Goal: Task Accomplishment & Management: Use online tool/utility

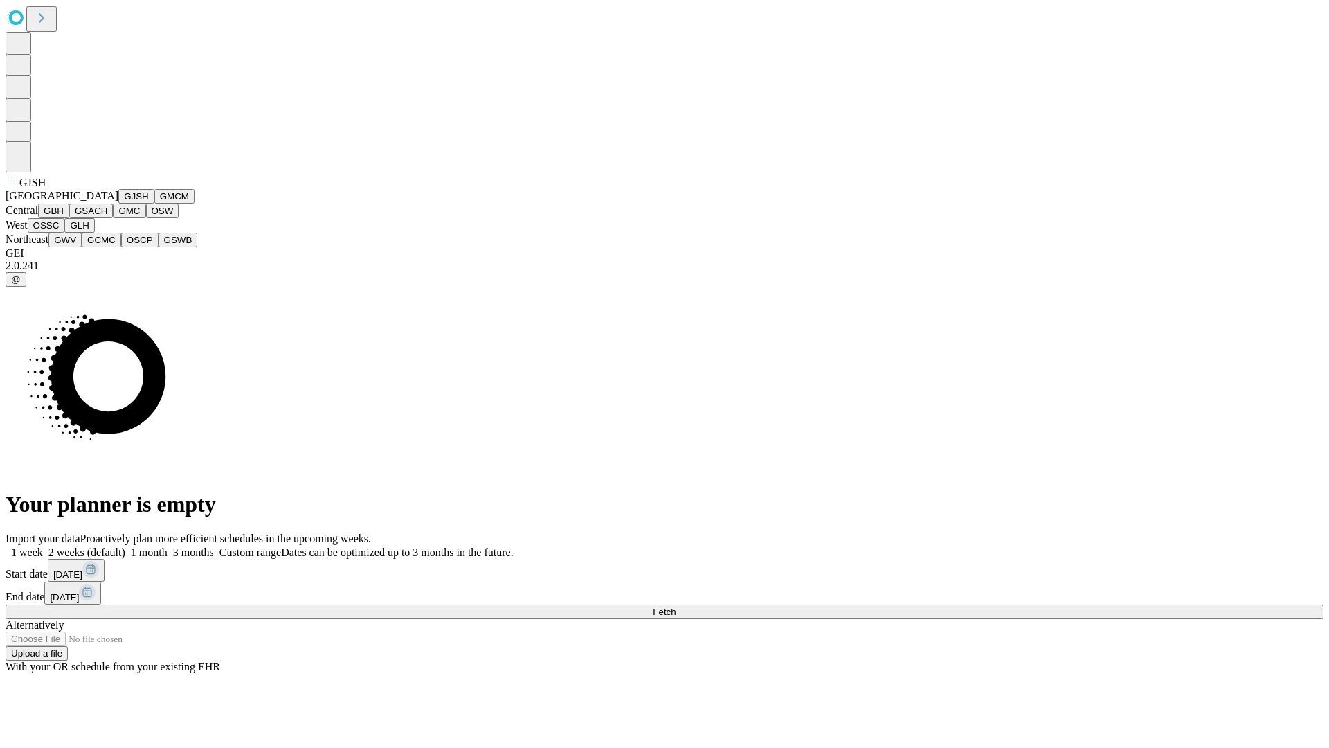
click at [118, 204] on button "GJSH" at bounding box center [136, 196] width 36 height 15
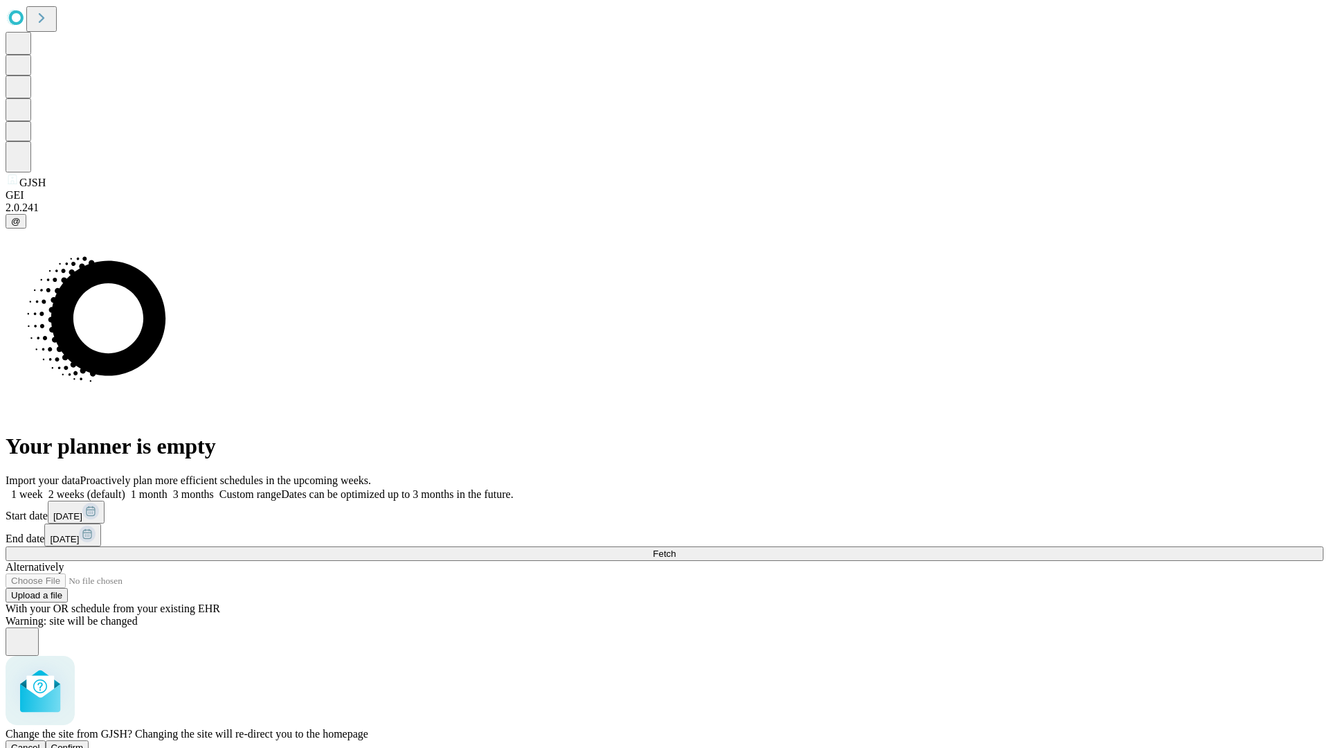
click at [84, 742] on span "Confirm" at bounding box center [67, 747] width 33 height 10
click at [125, 488] on label "2 weeks (default)" at bounding box center [84, 494] width 82 height 12
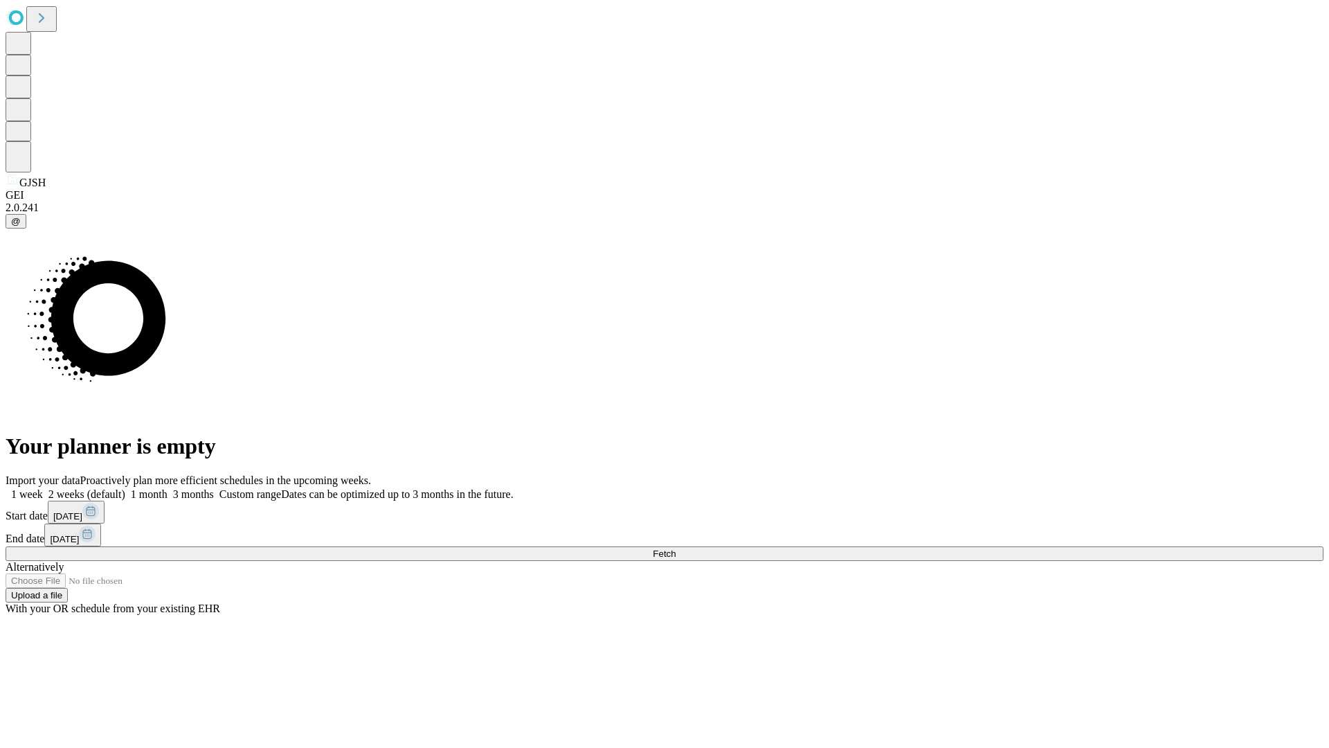
click at [676, 548] on span "Fetch" at bounding box center [664, 553] width 23 height 10
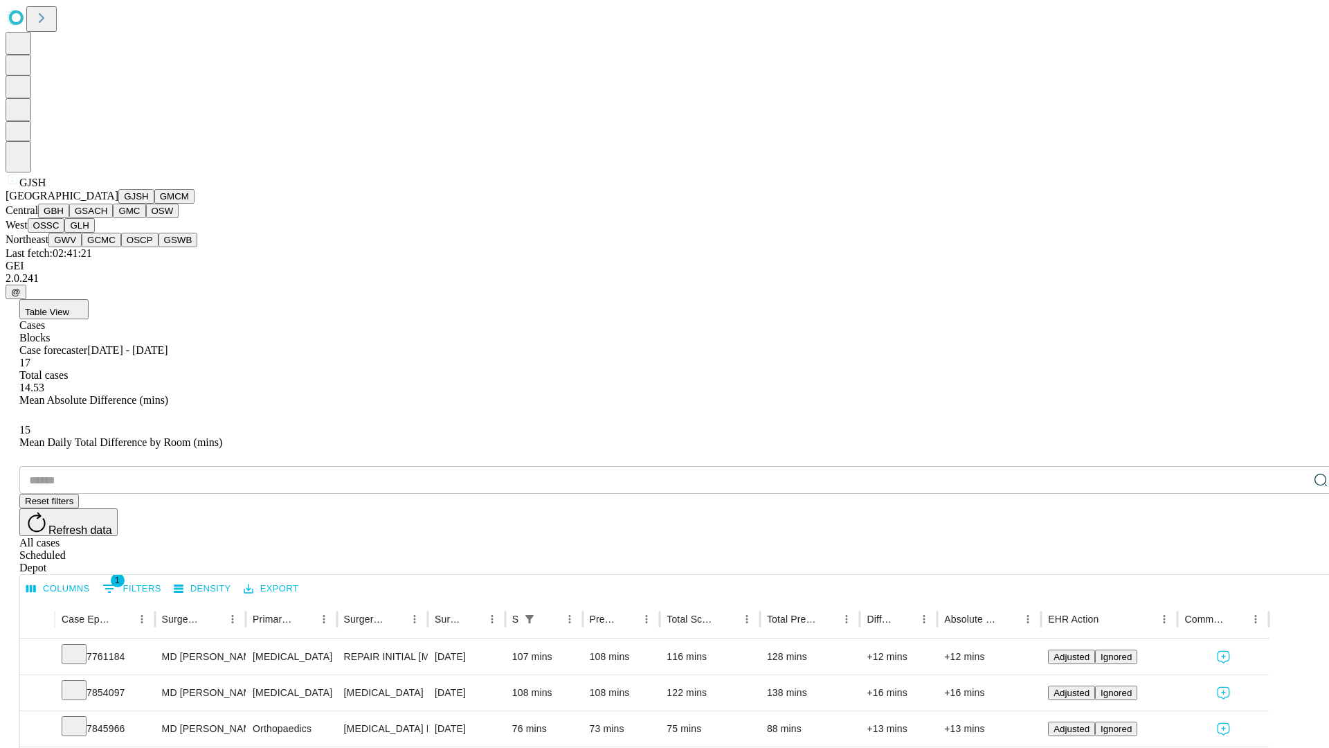
click at [154, 204] on button "GMCM" at bounding box center [174, 196] width 40 height 15
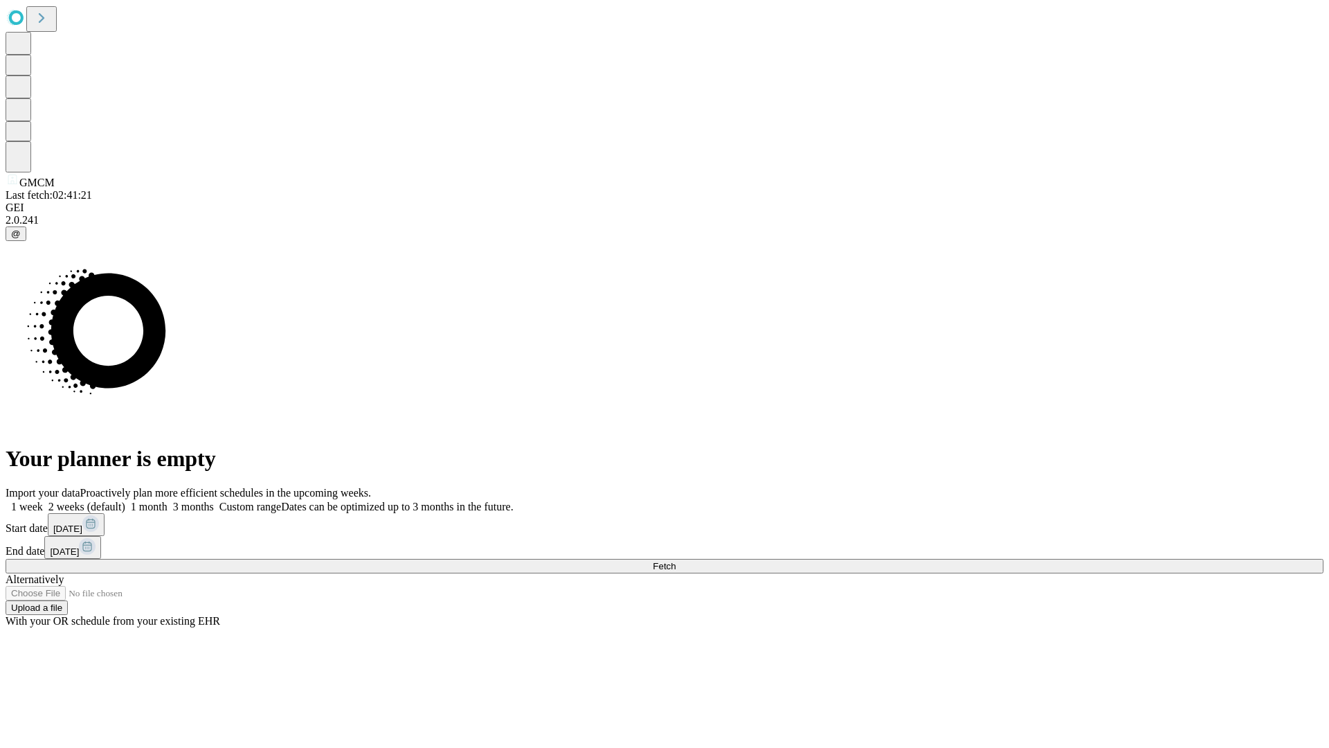
click at [125, 500] on label "2 weeks (default)" at bounding box center [84, 506] width 82 height 12
click at [676, 561] on span "Fetch" at bounding box center [664, 566] width 23 height 10
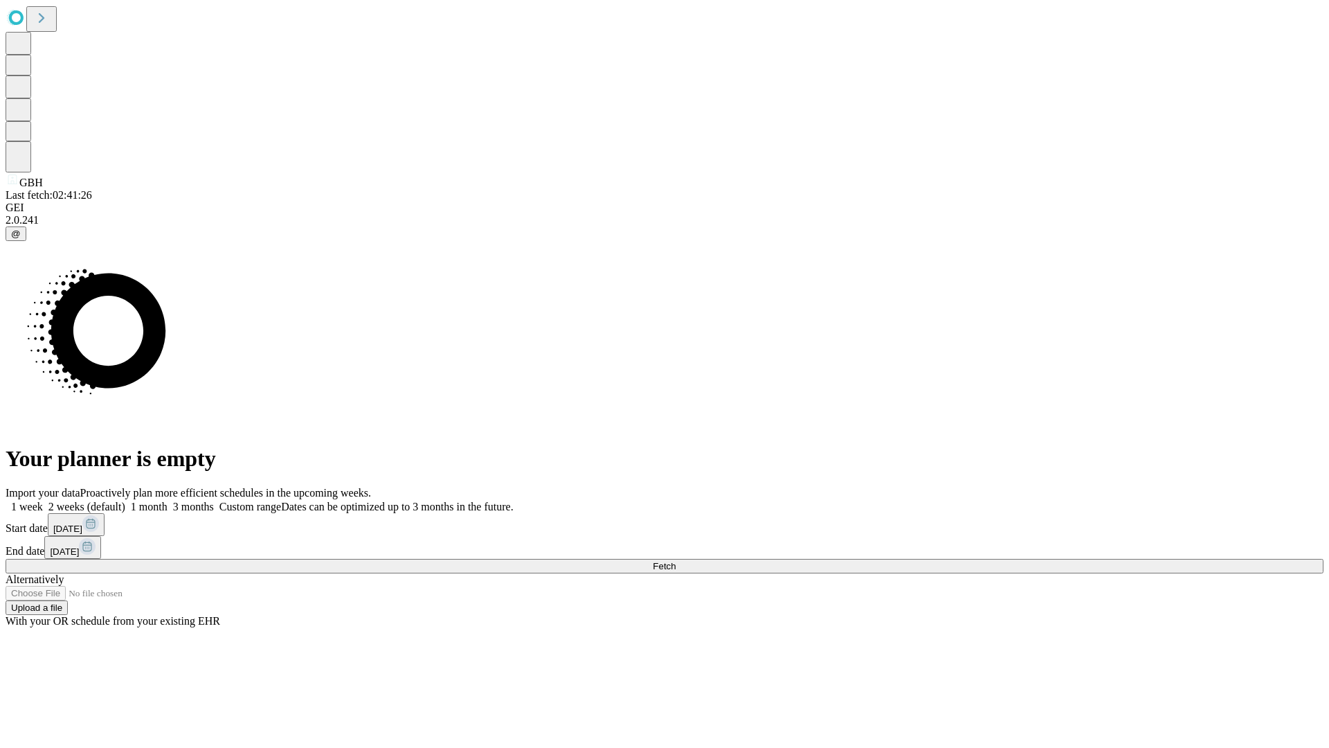
click at [125, 500] on label "2 weeks (default)" at bounding box center [84, 506] width 82 height 12
click at [676, 561] on span "Fetch" at bounding box center [664, 566] width 23 height 10
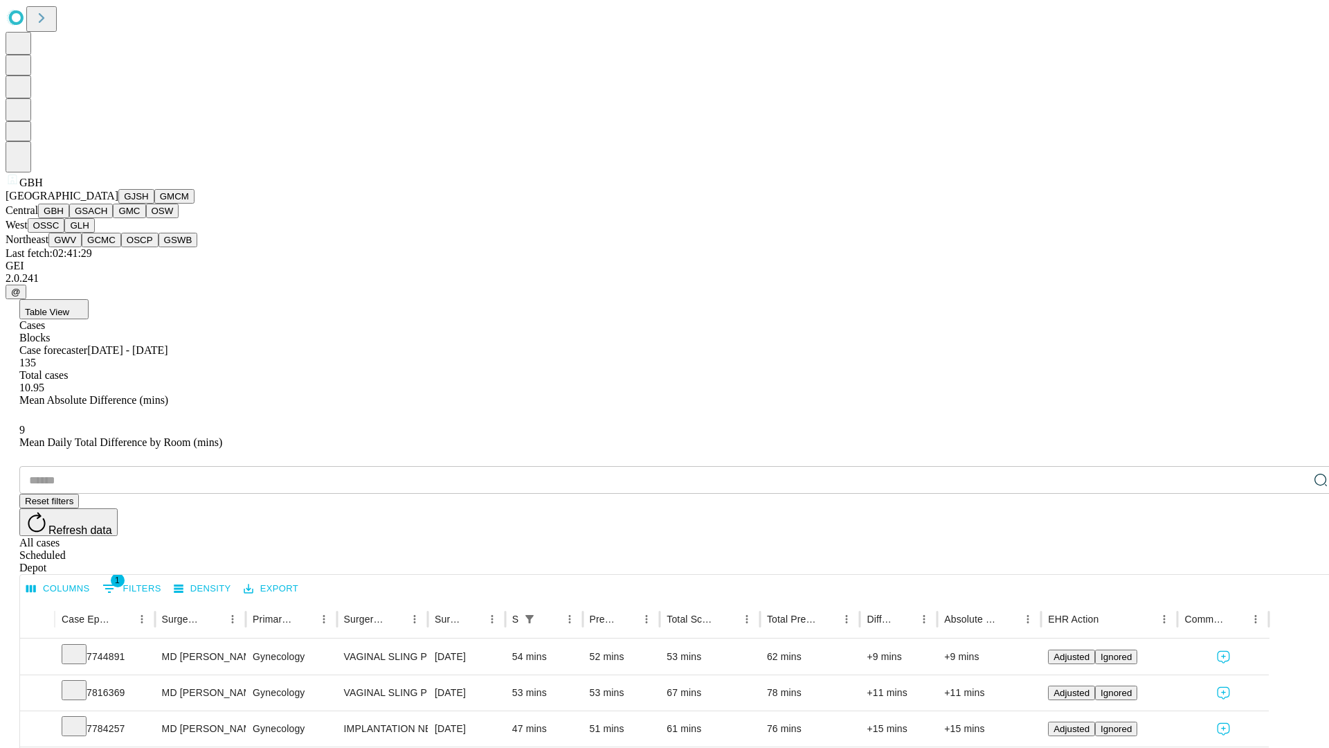
click at [107, 218] on button "GSACH" at bounding box center [91, 211] width 44 height 15
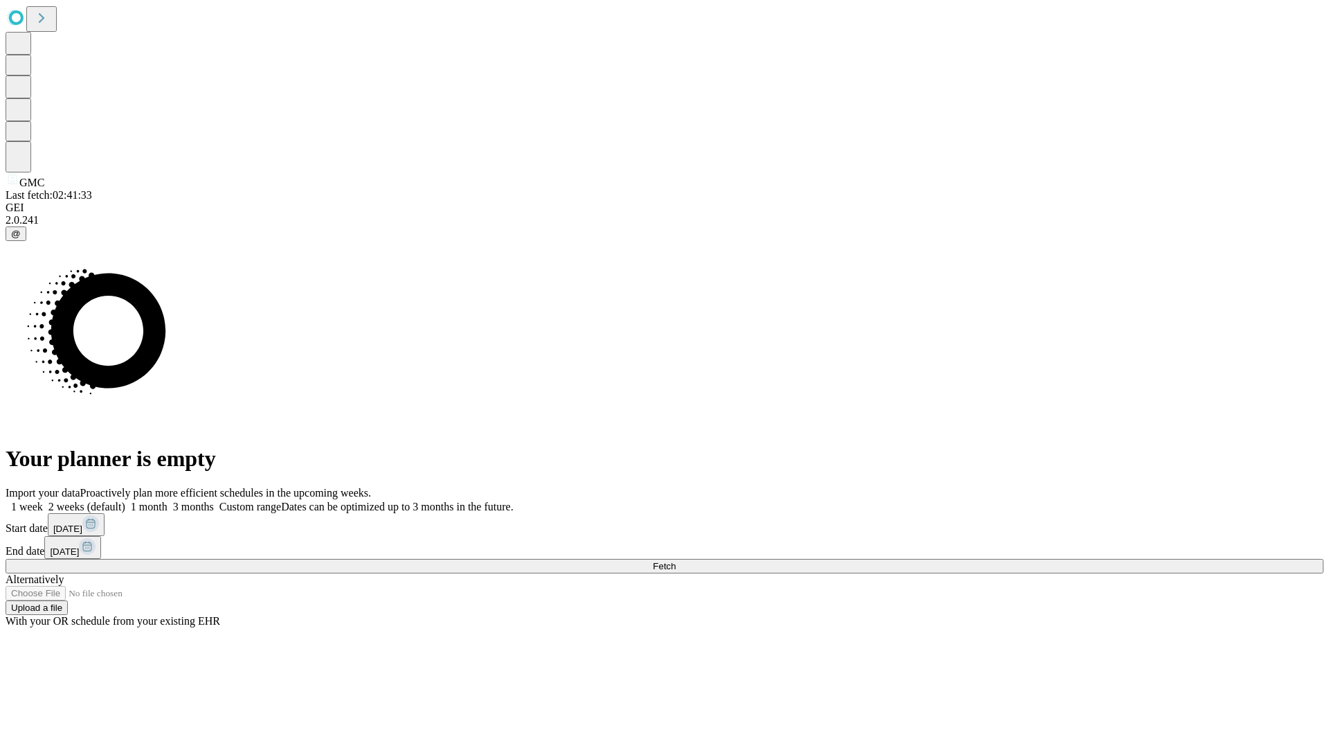
click at [125, 500] on label "2 weeks (default)" at bounding box center [84, 506] width 82 height 12
click at [676, 561] on span "Fetch" at bounding box center [664, 566] width 23 height 10
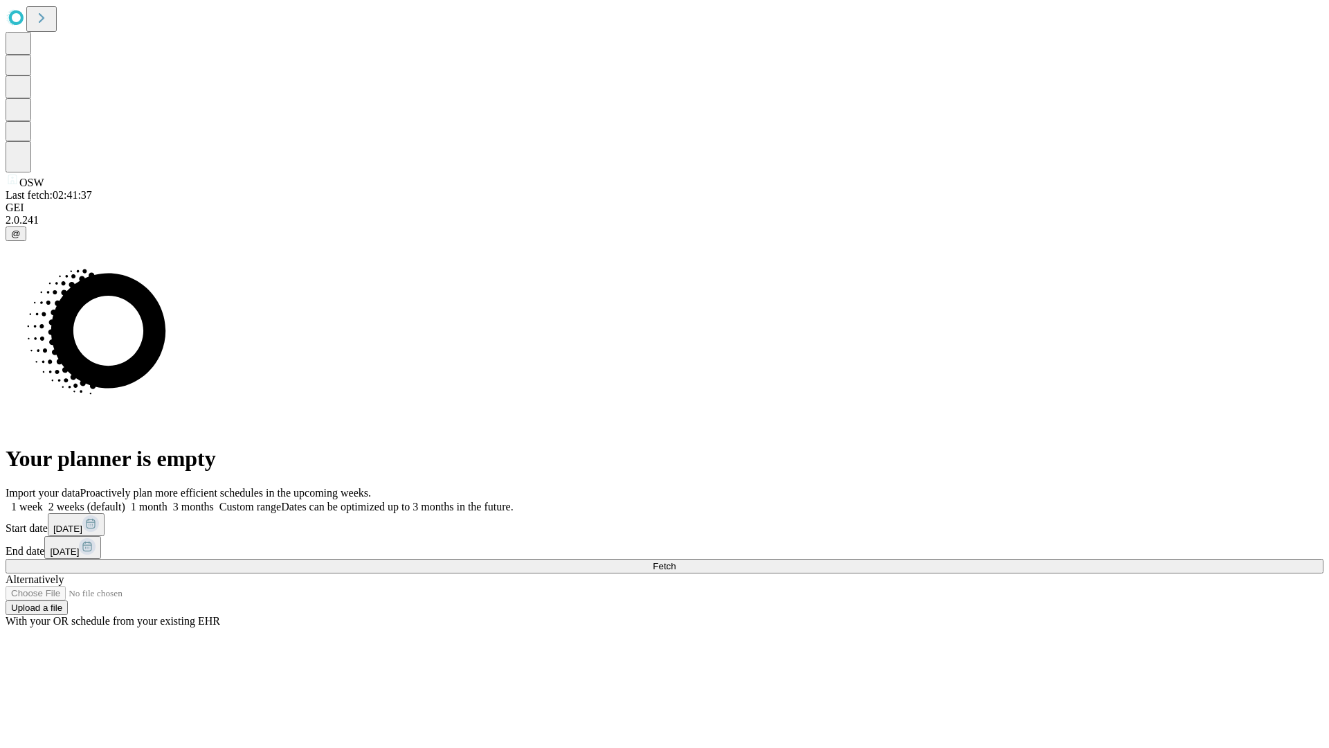
click at [676, 561] on span "Fetch" at bounding box center [664, 566] width 23 height 10
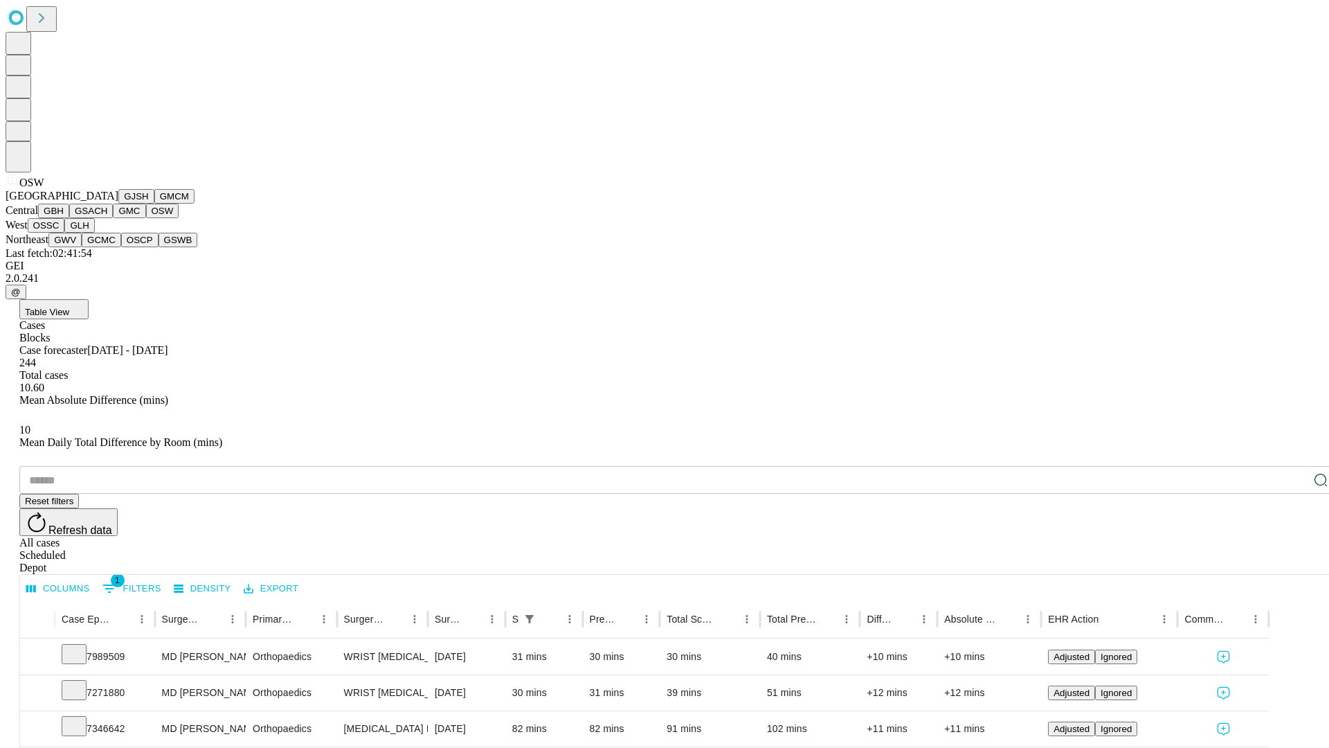
click at [65, 233] on button "OSSC" at bounding box center [46, 225] width 37 height 15
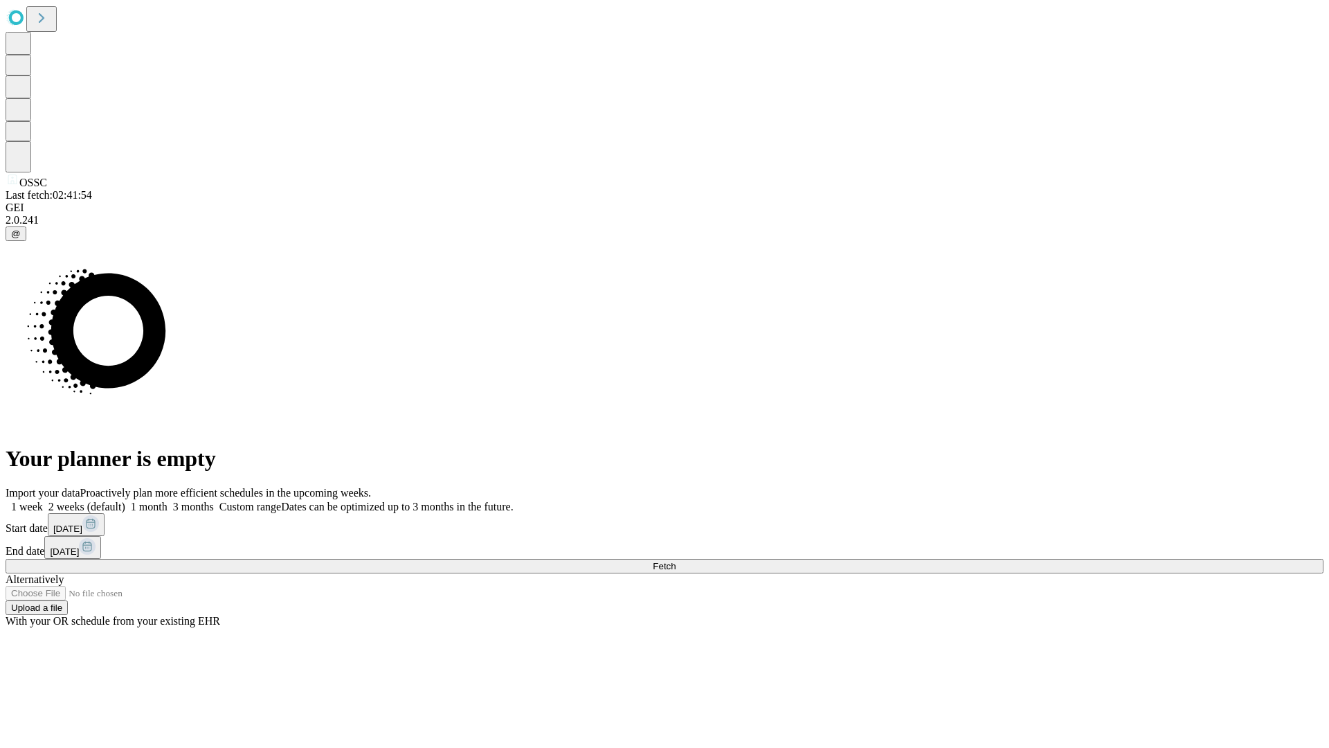
click at [676, 561] on span "Fetch" at bounding box center [664, 566] width 23 height 10
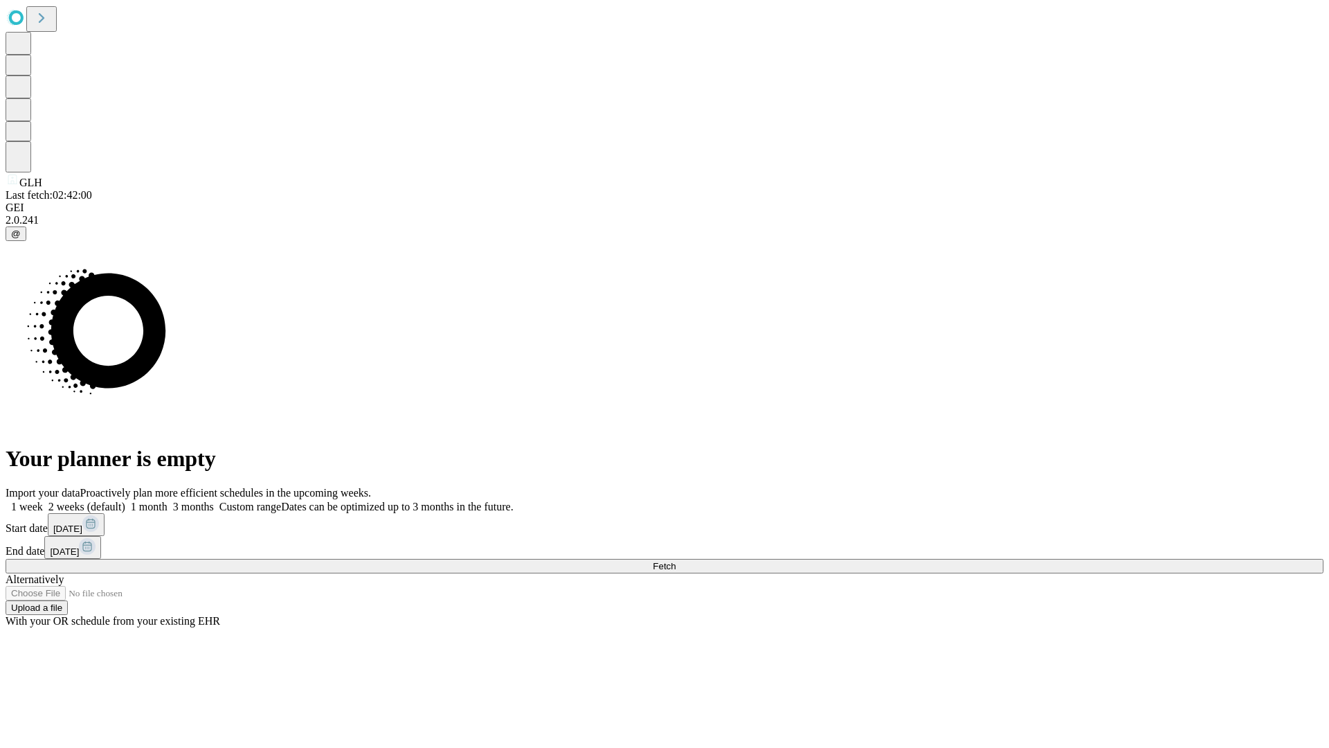
click at [125, 500] on label "2 weeks (default)" at bounding box center [84, 506] width 82 height 12
click at [676, 561] on span "Fetch" at bounding box center [664, 566] width 23 height 10
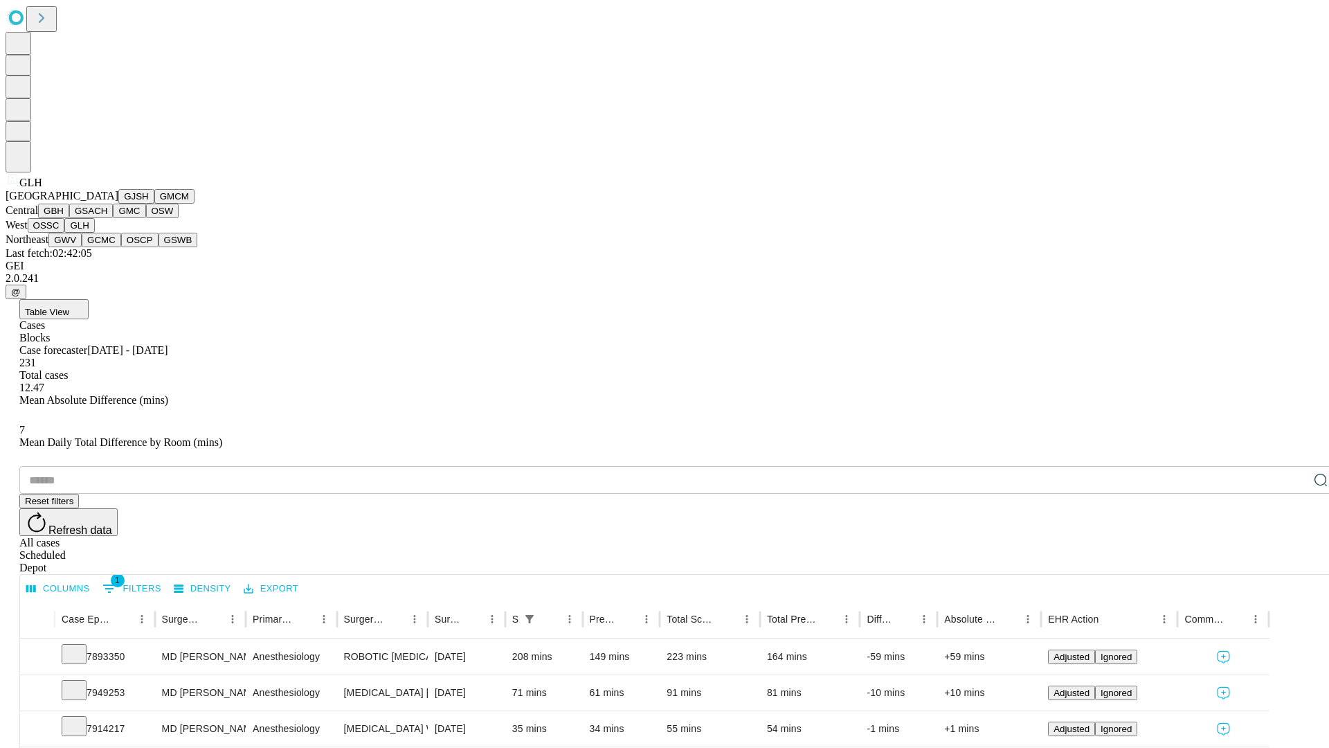
click at [82, 247] on button "GWV" at bounding box center [64, 240] width 33 height 15
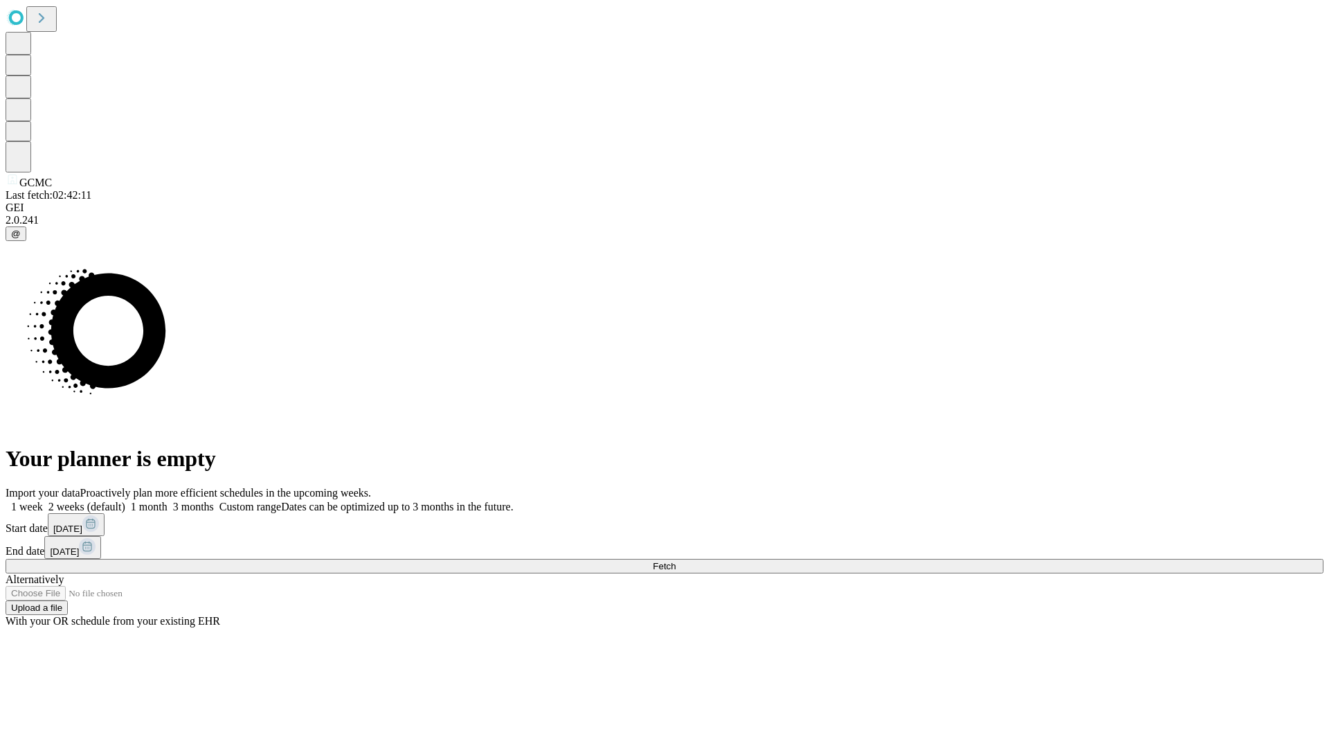
click at [125, 500] on label "2 weeks (default)" at bounding box center [84, 506] width 82 height 12
click at [676, 561] on span "Fetch" at bounding box center [664, 566] width 23 height 10
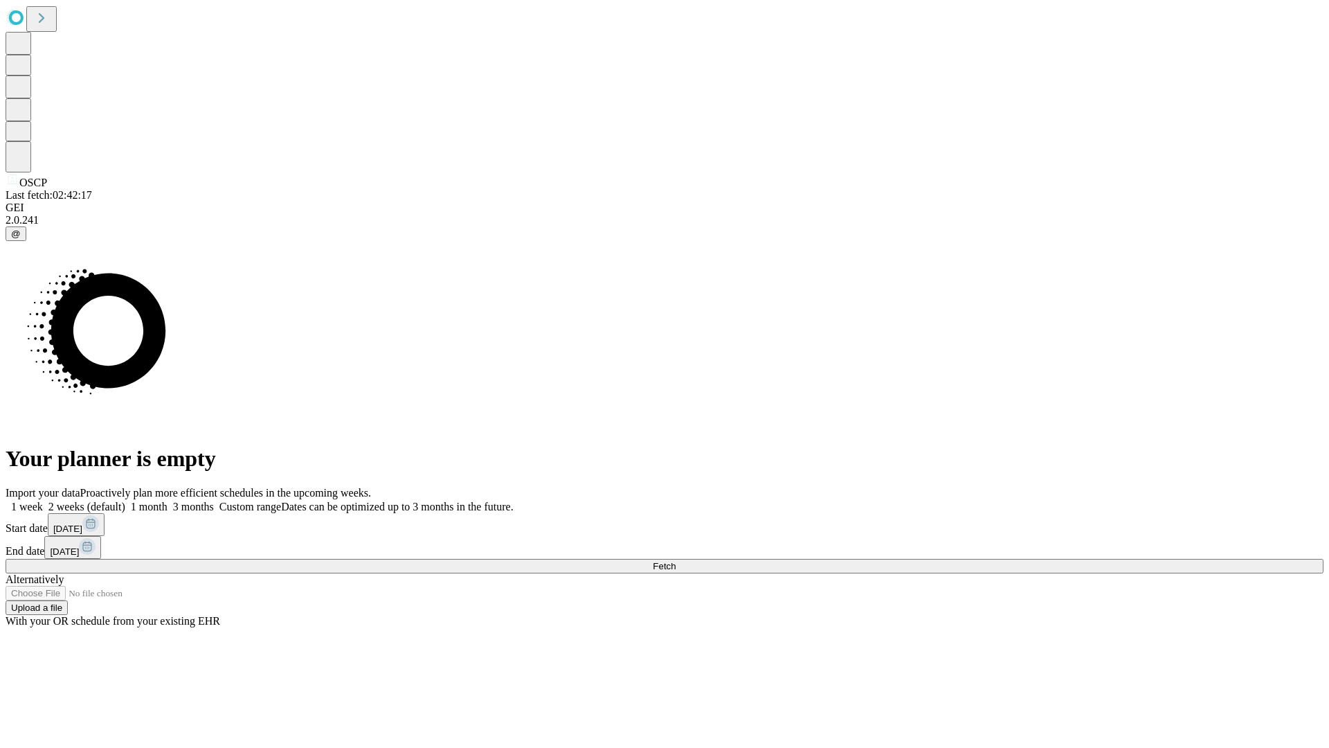
click at [125, 500] on label "2 weeks (default)" at bounding box center [84, 506] width 82 height 12
click at [676, 561] on span "Fetch" at bounding box center [664, 566] width 23 height 10
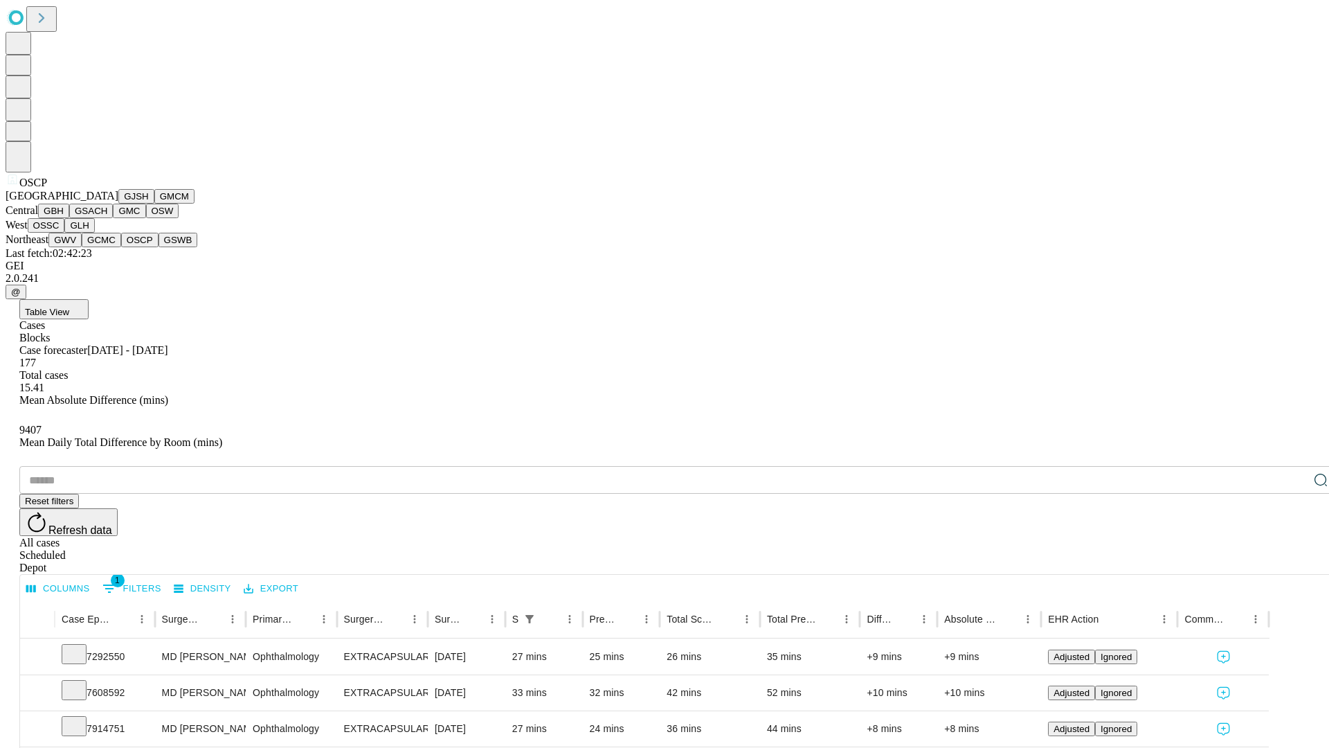
click at [159, 247] on button "GSWB" at bounding box center [178, 240] width 39 height 15
